Goal: Task Accomplishment & Management: Complete application form

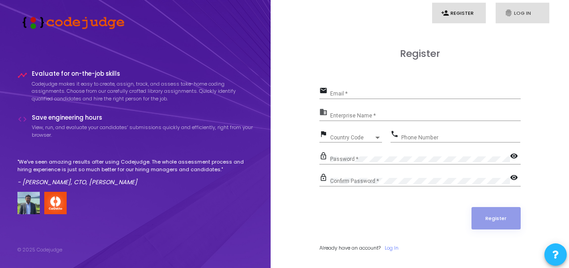
click at [509, 14] on icon "fingerprint" at bounding box center [509, 13] width 8 height 8
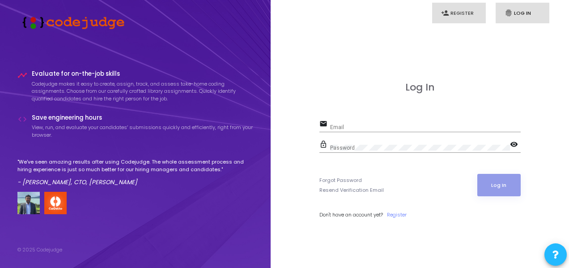
click at [466, 12] on link "person_add Register" at bounding box center [459, 13] width 54 height 21
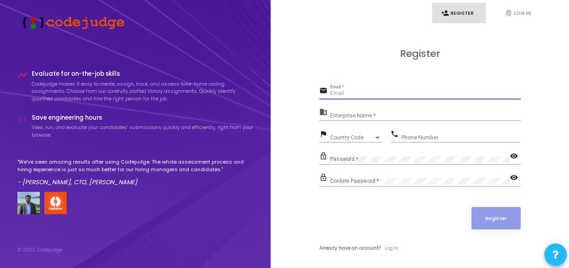
click at [388, 95] on input "Email *" at bounding box center [425, 93] width 191 height 6
type input "[EMAIL_ADDRESS][DOMAIN_NAME]"
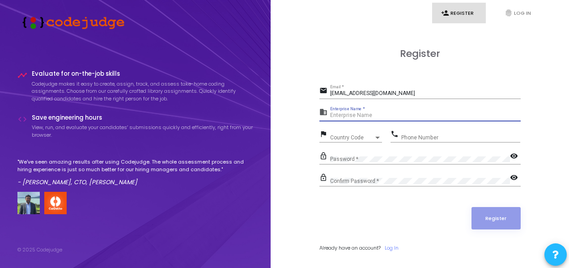
click at [383, 117] on input "Enterprise Name *" at bounding box center [425, 115] width 191 height 6
click at [367, 115] on input "Enterprise Name *" at bounding box center [425, 115] width 191 height 6
type input "IIITKOTA"
click at [355, 136] on span "Country Code" at bounding box center [352, 137] width 44 height 5
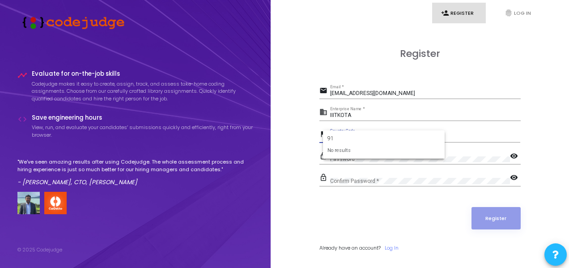
type input "9"
type input "+"
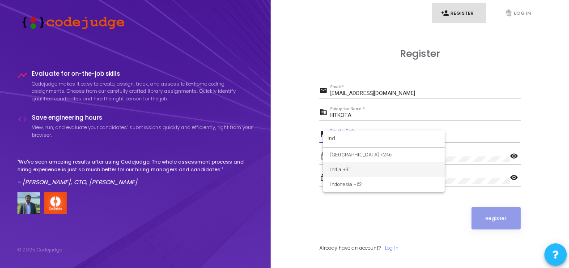
type input "ind"
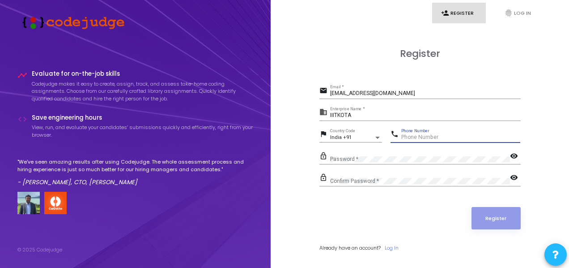
click at [444, 140] on input "Phone Number" at bounding box center [460, 137] width 119 height 6
type input "9462128878"
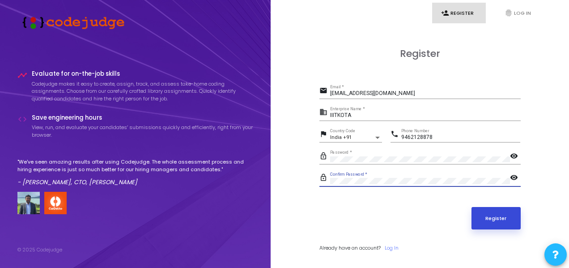
click at [488, 207] on button "Register" at bounding box center [496, 218] width 49 height 22
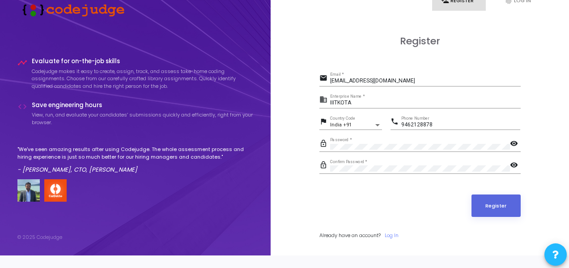
scroll to position [26, 0]
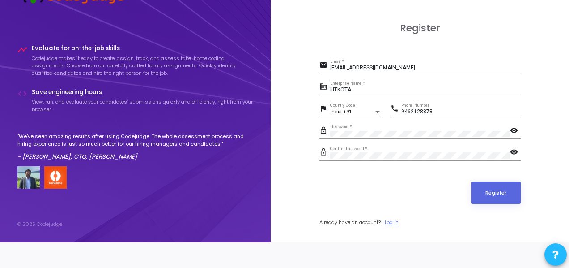
click at [397, 221] on link "Log In" at bounding box center [392, 222] width 14 height 8
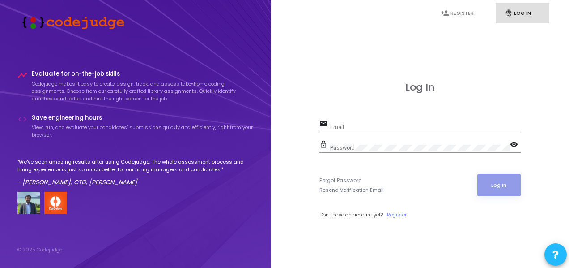
type input "[EMAIL_ADDRESS][DOMAIN_NAME]"
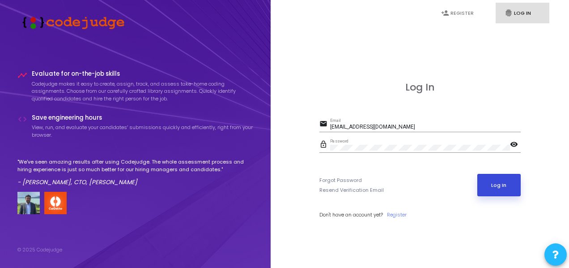
click at [500, 189] on button "Log In" at bounding box center [499, 185] width 43 height 22
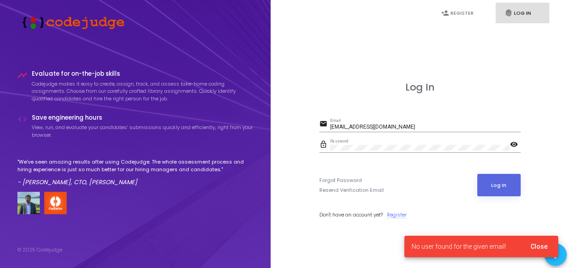
click at [401, 211] on link "Register" at bounding box center [397, 215] width 20 height 8
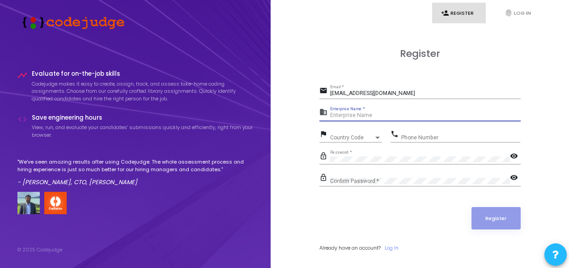
click at [407, 114] on input "Enterprise Name *" at bounding box center [425, 115] width 191 height 6
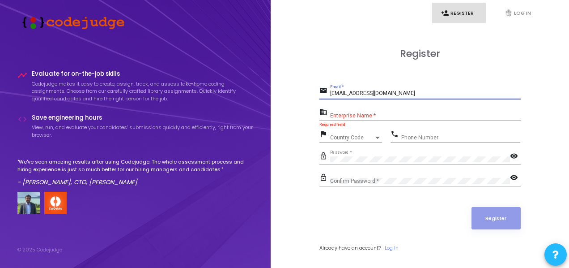
click at [418, 92] on input "[EMAIL_ADDRESS][DOMAIN_NAME]" at bounding box center [425, 93] width 191 height 6
type input "[EMAIL_ADDRESS][DOMAIN_NAME]"
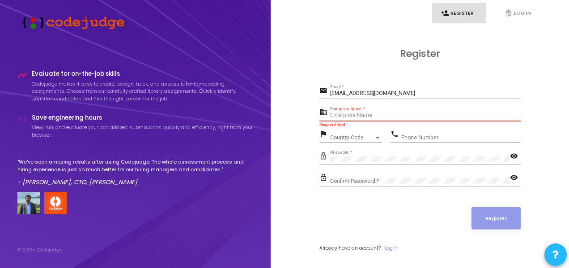
click at [413, 115] on input "Enterprise Name *" at bounding box center [425, 115] width 191 height 6
type input "IIITKOTA"
click at [347, 137] on span "Country Code" at bounding box center [352, 137] width 44 height 5
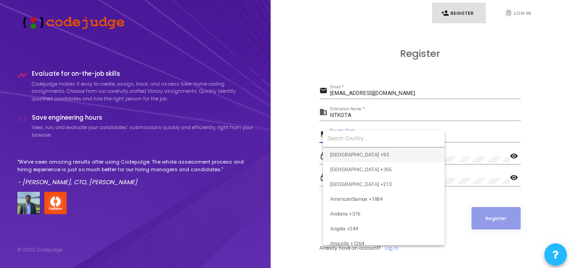
click at [442, 76] on div at bounding box center [284, 134] width 569 height 268
